Goal: Navigation & Orientation: Find specific page/section

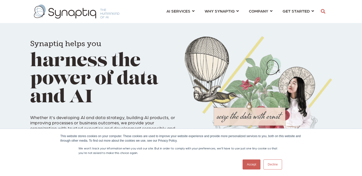
click at [250, 167] on link "Accept" at bounding box center [251, 165] width 18 height 10
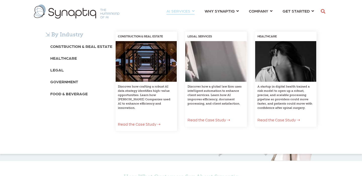
click at [178, 19] on div "⇲ By Industry Construction & Real Estate Healthcare Legal Government Food & Bev…" at bounding box center [181, 86] width 362 height 135
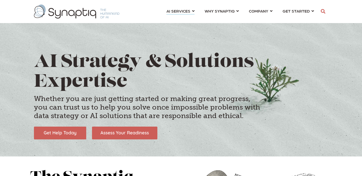
scroll to position [0, 2]
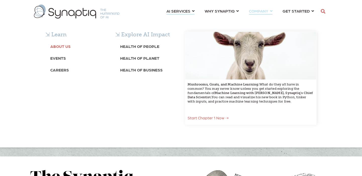
click at [62, 46] on b "About Us" at bounding box center [60, 46] width 20 height 5
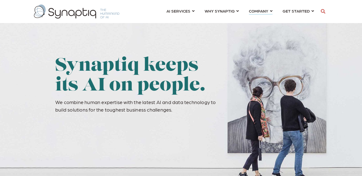
click at [63, 20] on header "AI SERVICES ⇲ By Industry Construction & Real Estate Healthcare Legal Governmen…" at bounding box center [181, 11] width 362 height 23
click at [77, 12] on img at bounding box center [76, 12] width 85 height 14
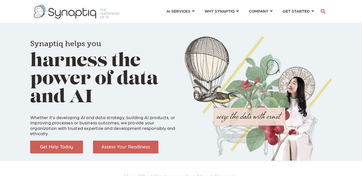
scroll to position [0, 2]
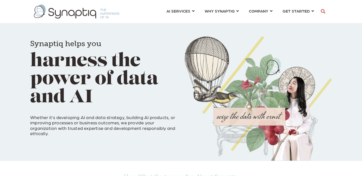
click at [24, 53] on div "Synaptiq helps you harness the power of data and AI Whether it’s developing AI …" at bounding box center [181, 80] width 362 height 161
